Goal: Task Accomplishment & Management: Use online tool/utility

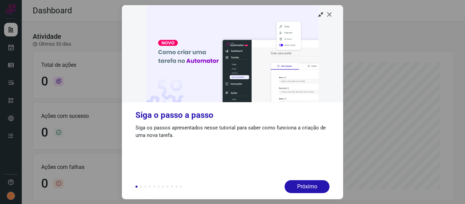
click at [330, 15] on icon at bounding box center [329, 14] width 7 height 7
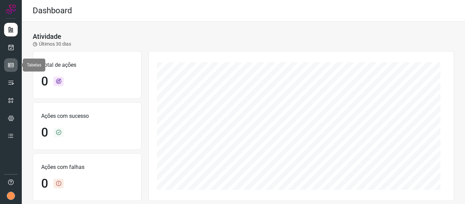
click at [15, 63] on link at bounding box center [11, 65] width 14 height 14
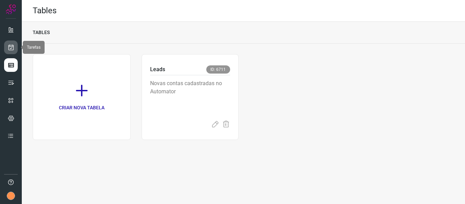
click at [11, 46] on icon at bounding box center [10, 47] width 7 height 7
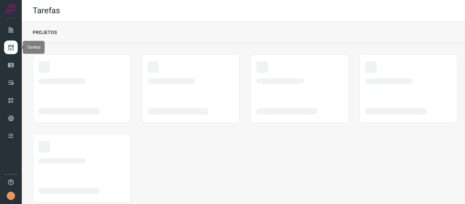
click at [11, 46] on icon at bounding box center [10, 47] width 7 height 7
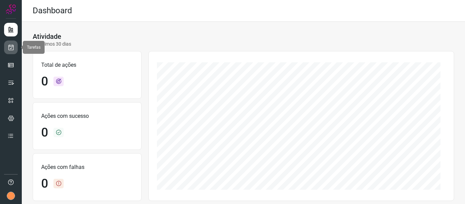
click at [9, 47] on icon at bounding box center [10, 47] width 7 height 7
click at [12, 46] on icon at bounding box center [10, 47] width 7 height 7
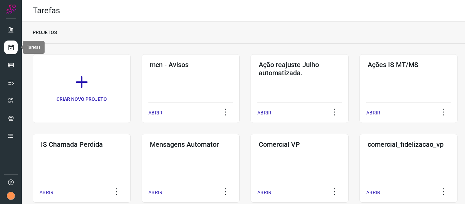
click at [12, 47] on icon at bounding box center [10, 47] width 7 height 7
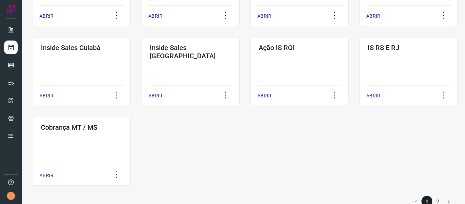
scroll to position [351, 0]
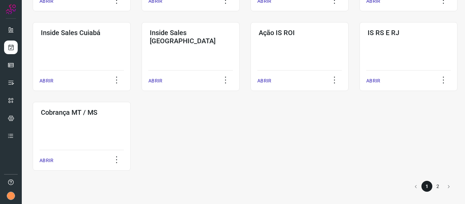
click at [433, 187] on li "2" at bounding box center [438, 186] width 11 height 11
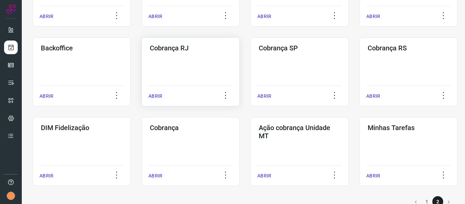
scroll to position [192, 0]
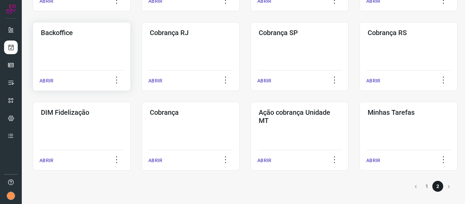
click at [142, 52] on div "Backoffice ABRIR" at bounding box center [191, 56] width 98 height 69
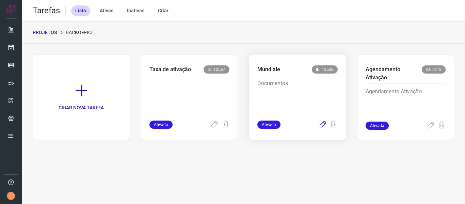
click at [323, 124] on icon at bounding box center [323, 125] width 8 height 8
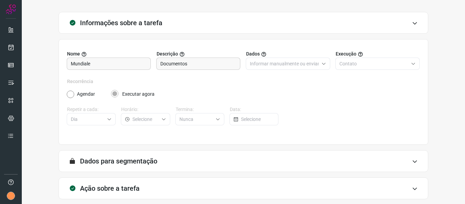
scroll to position [62, 0]
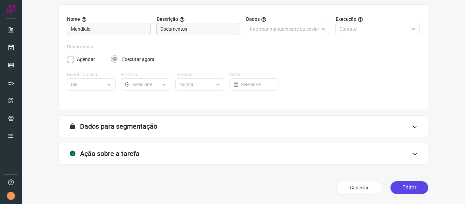
click at [407, 190] on button "Editar" at bounding box center [410, 187] width 38 height 13
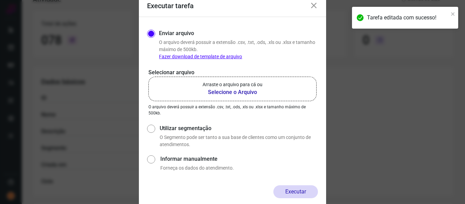
click at [247, 93] on b "Selecione o Arquivo" at bounding box center [233, 92] width 60 height 8
click at [0, 0] on input "Arraste o arquivo para cá ou Selecione o Arquivo" at bounding box center [0, 0] width 0 height 0
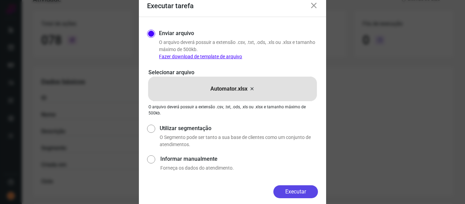
click at [298, 190] on button "Executar" at bounding box center [296, 191] width 45 height 13
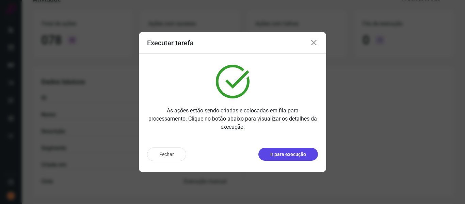
click at [293, 155] on p "Ir para execução" at bounding box center [289, 154] width 36 height 7
